Goal: Task Accomplishment & Management: Use online tool/utility

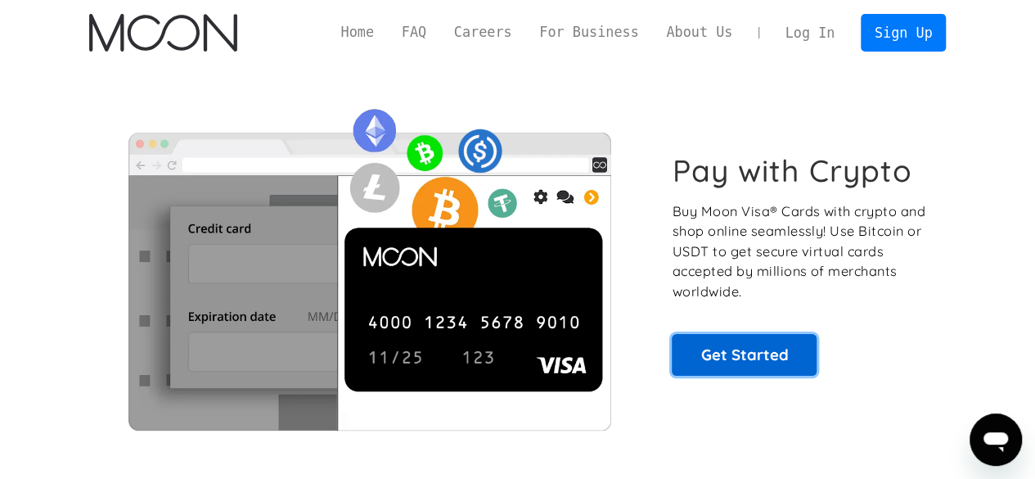
click at [769, 348] on link "Get Started" at bounding box center [744, 354] width 145 height 41
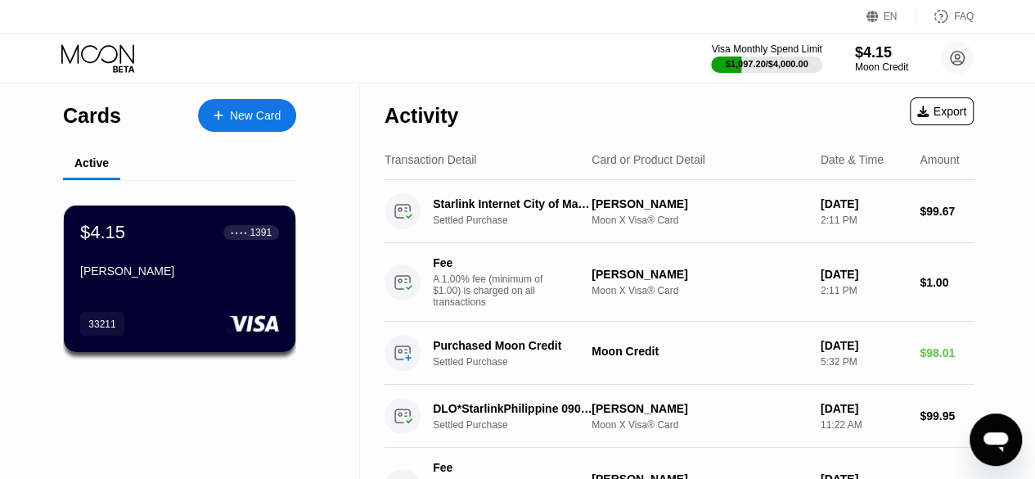
scroll to position [419, 0]
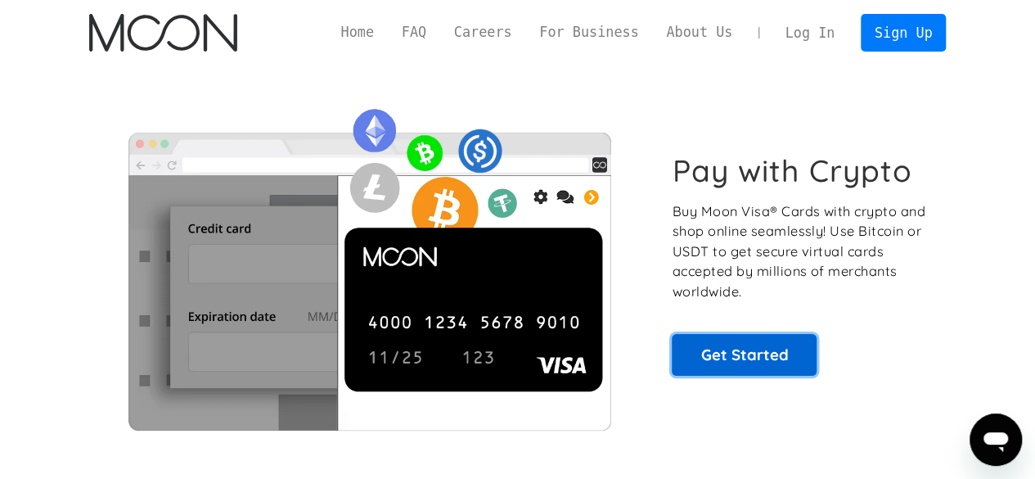
click at [711, 341] on link "Get Started" at bounding box center [744, 354] width 145 height 41
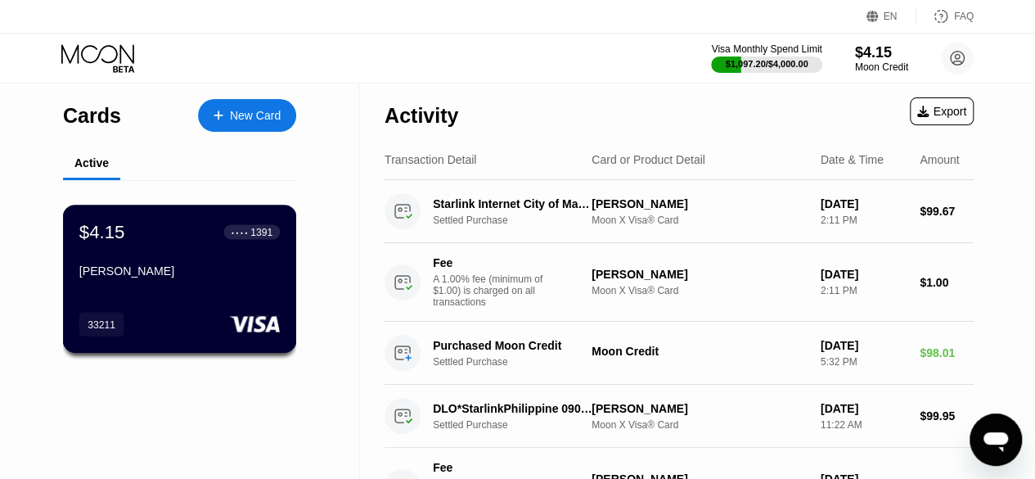
click at [185, 225] on div "$4.15 ● ● ● ● 1391" at bounding box center [179, 231] width 200 height 21
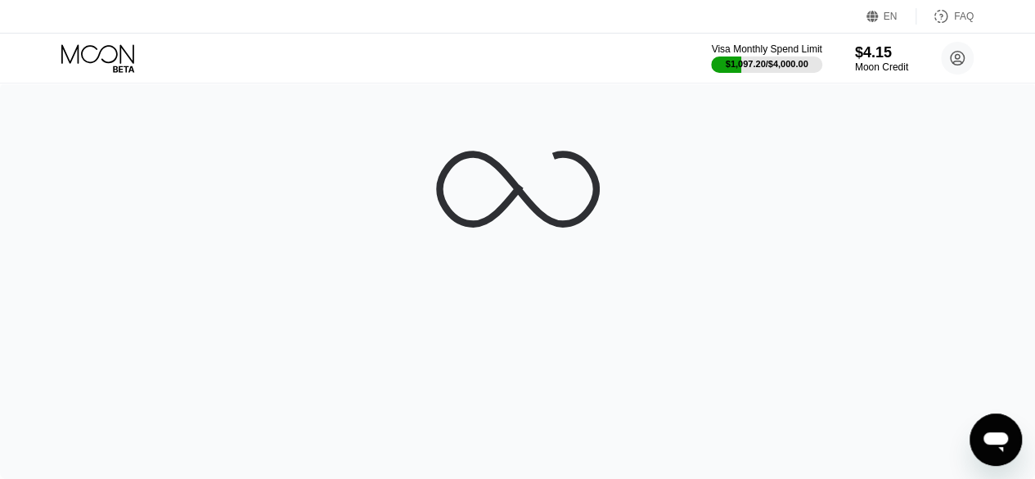
click at [185, 225] on div at bounding box center [517, 281] width 1035 height 396
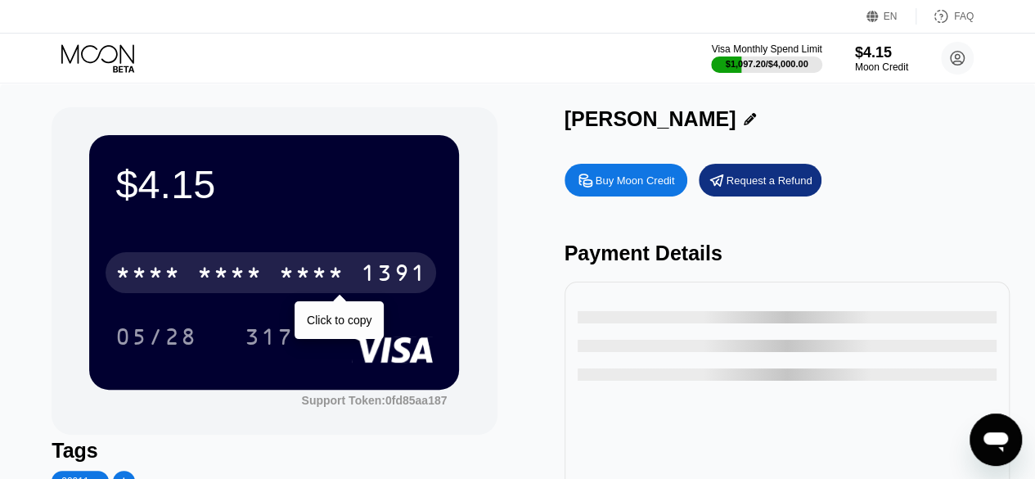
click at [226, 264] on div "* * * *" at bounding box center [229, 275] width 65 height 26
click at [226, 264] on div "6500" at bounding box center [229, 275] width 65 height 26
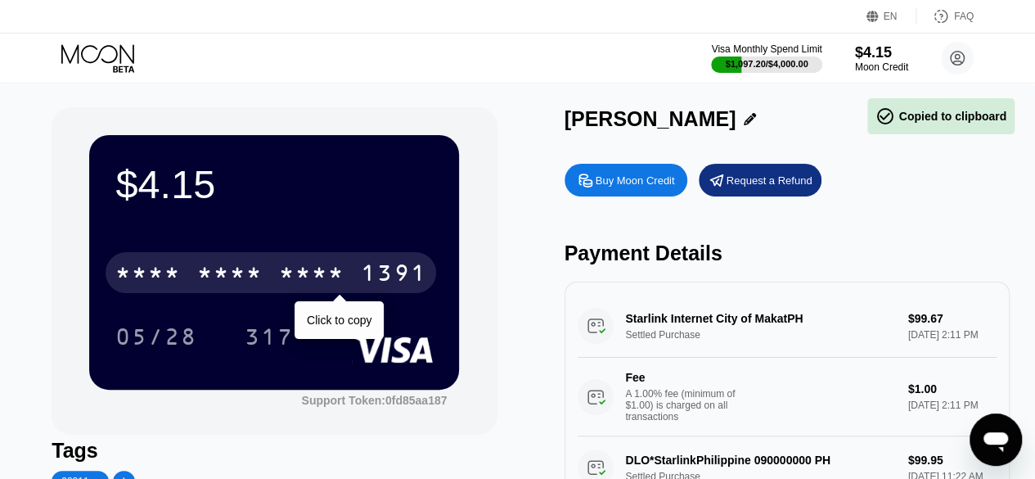
click at [226, 264] on div "* * * *" at bounding box center [229, 275] width 65 height 26
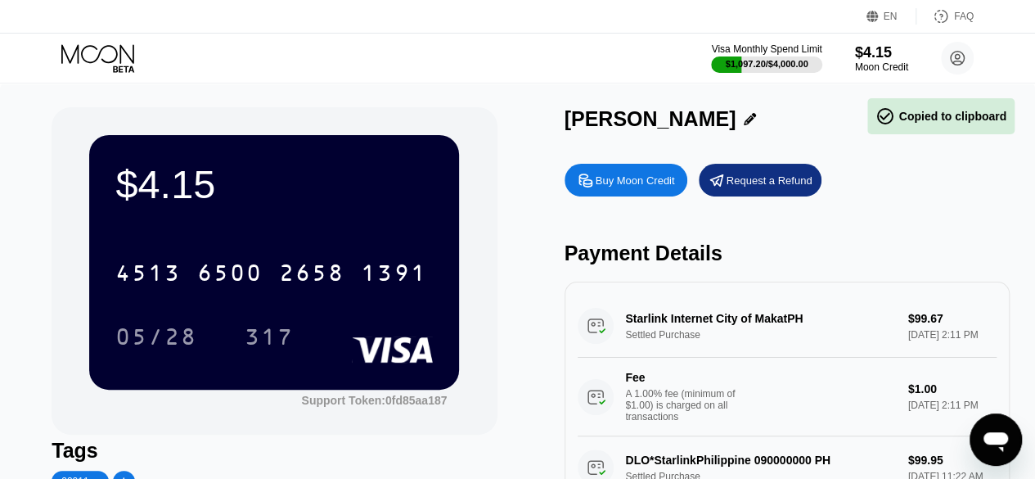
click at [268, 220] on div "$4.15 4513 6500 2658 1391 05/28 317" at bounding box center [274, 262] width 370 height 254
